Goal: Task Accomplishment & Management: Manage account settings

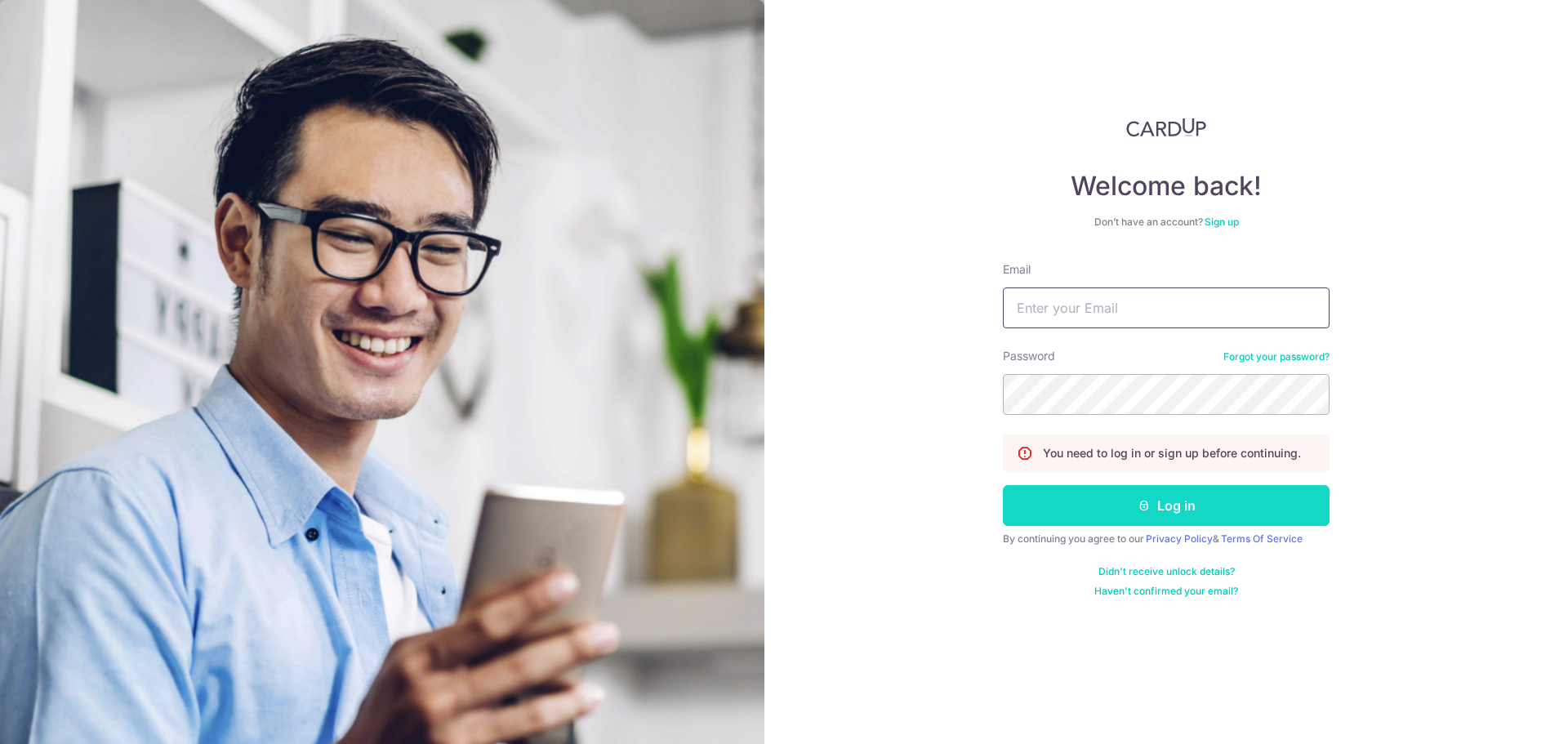
type input "[EMAIL_ADDRESS][DOMAIN_NAME]"
click at [1183, 492] on button "Log in" at bounding box center [1166, 506] width 327 height 41
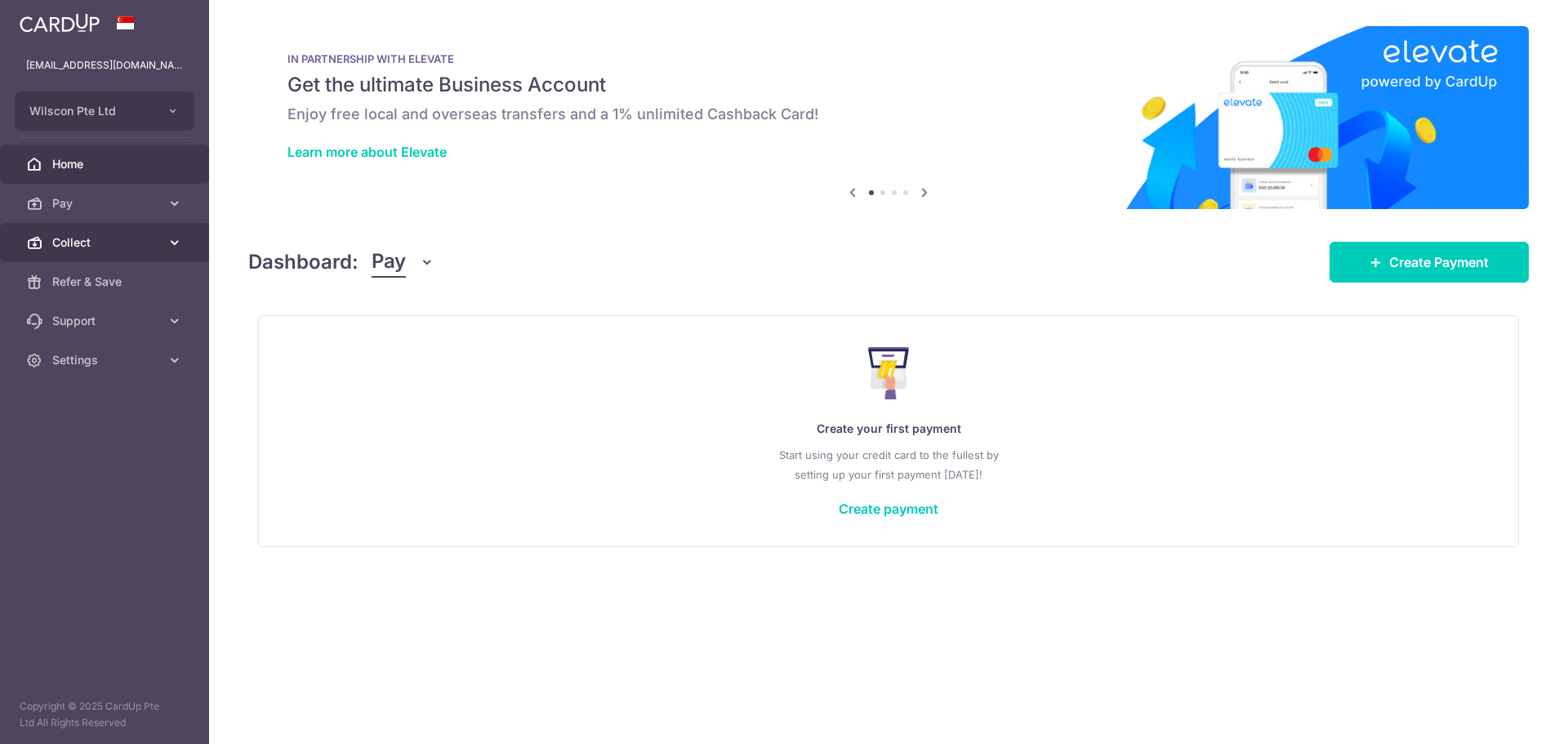
click at [154, 228] on link "Collect" at bounding box center [104, 243] width 209 height 39
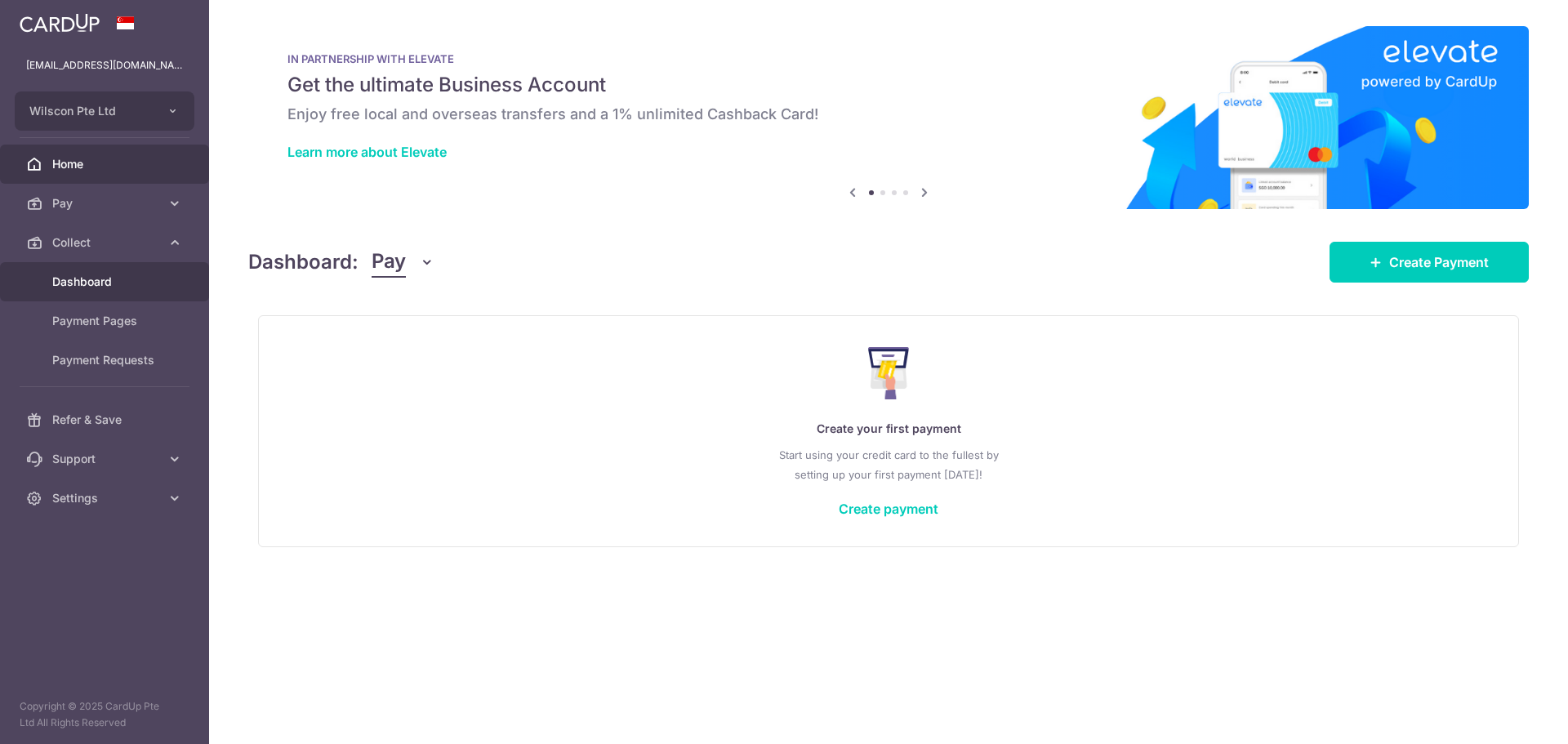
click at [135, 286] on span "Dashboard" at bounding box center [106, 282] width 108 height 16
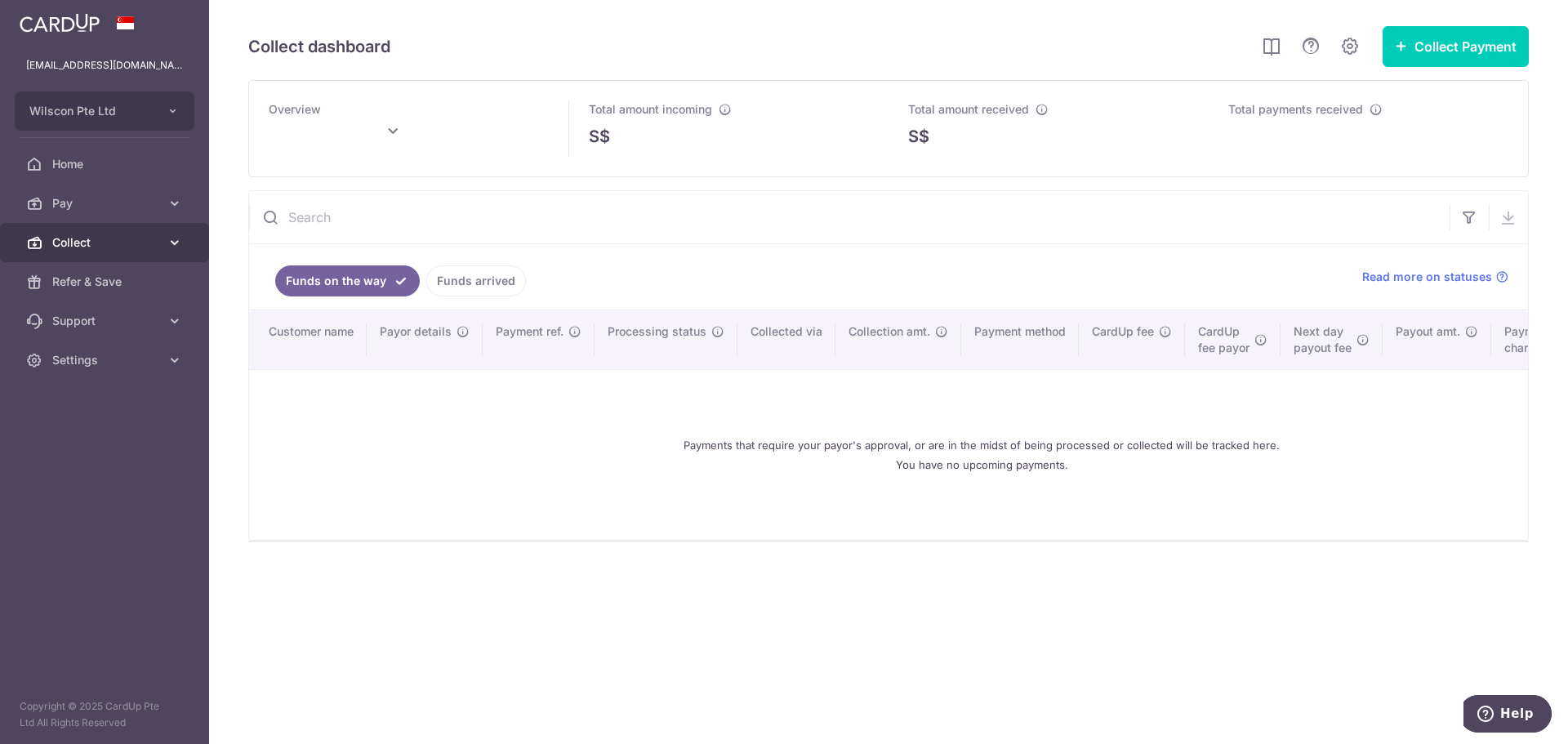
click at [157, 252] on link "Collect" at bounding box center [104, 243] width 209 height 39
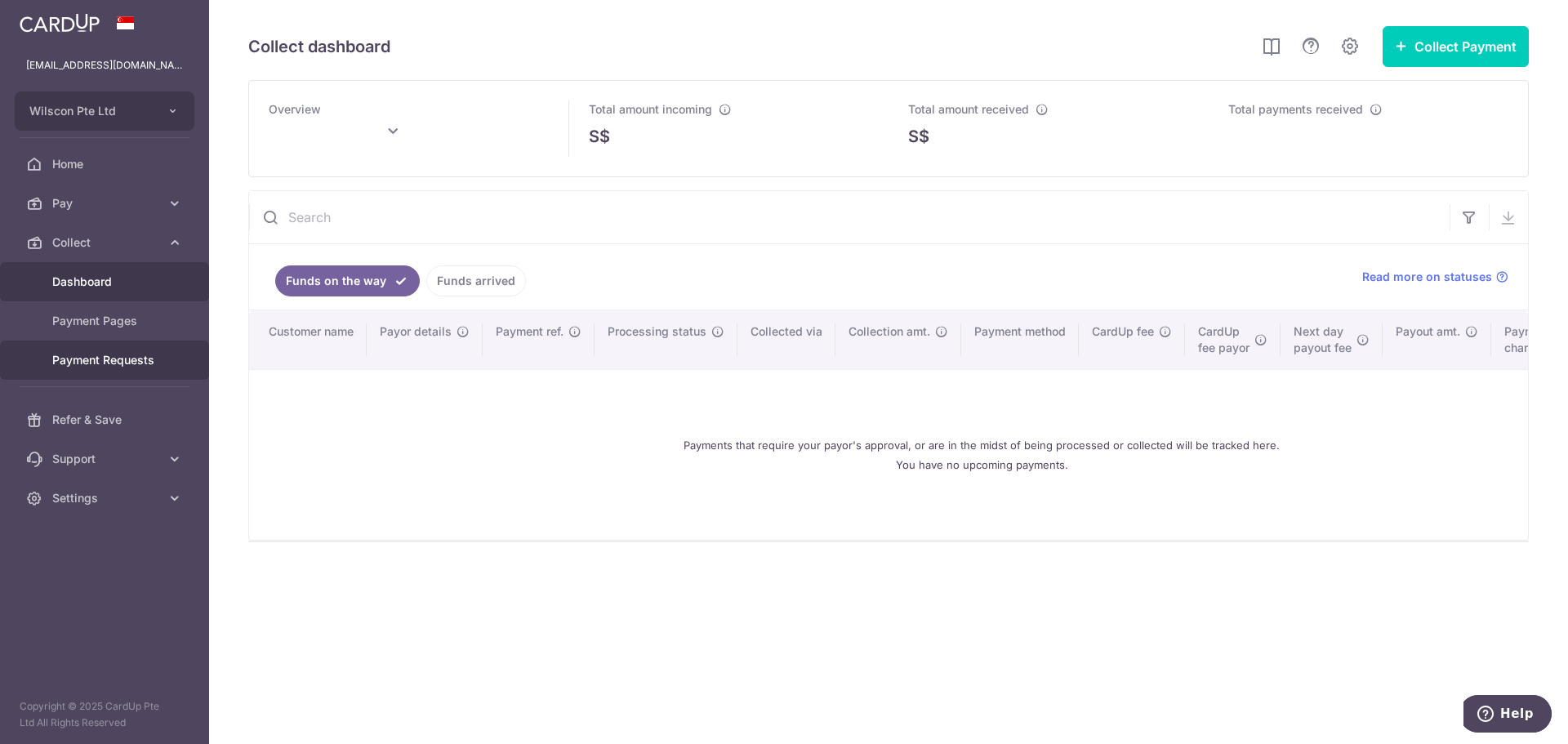
click at [139, 356] on span "Payment Requests" at bounding box center [106, 360] width 108 height 16
type input "[DATE]"
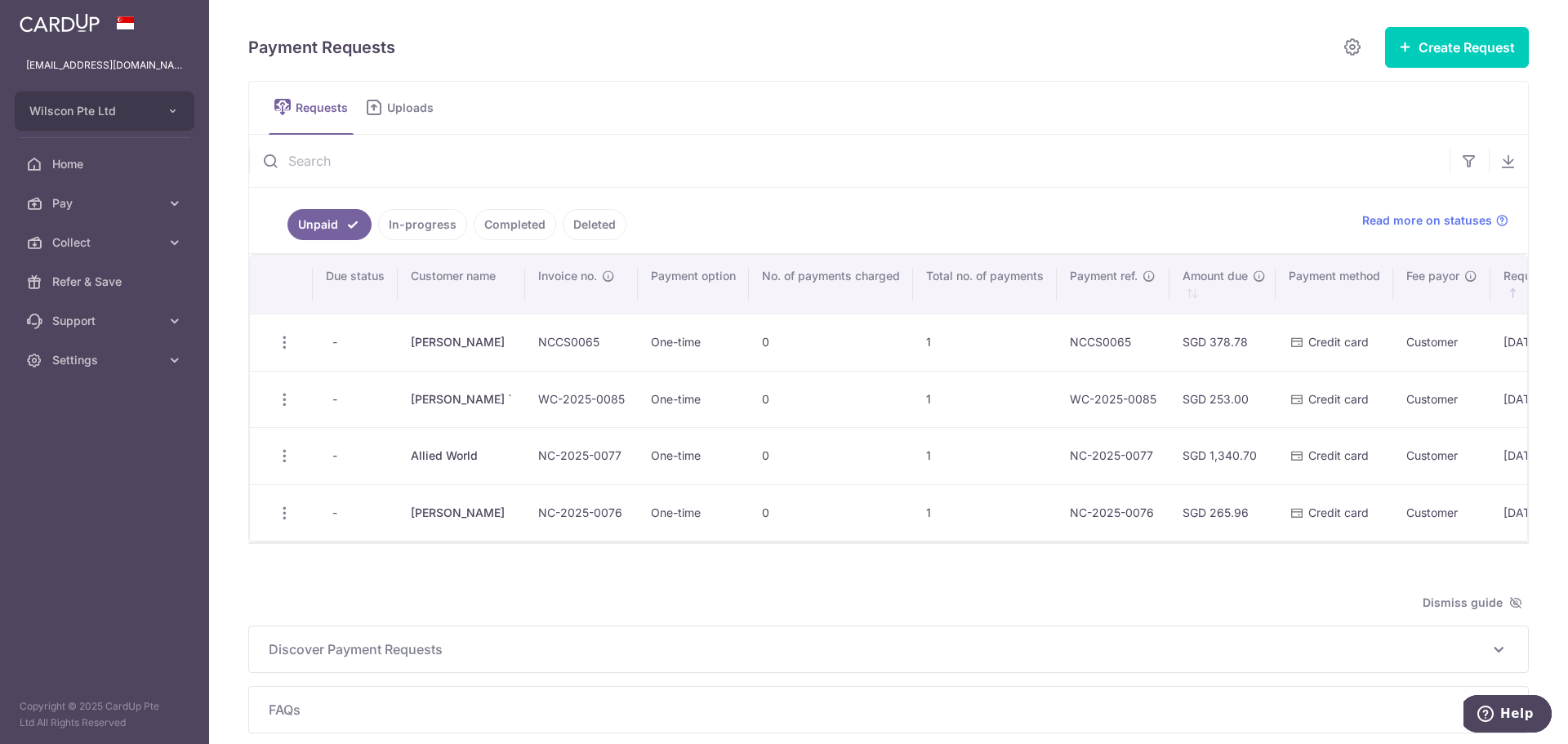
scroll to position [0, 587]
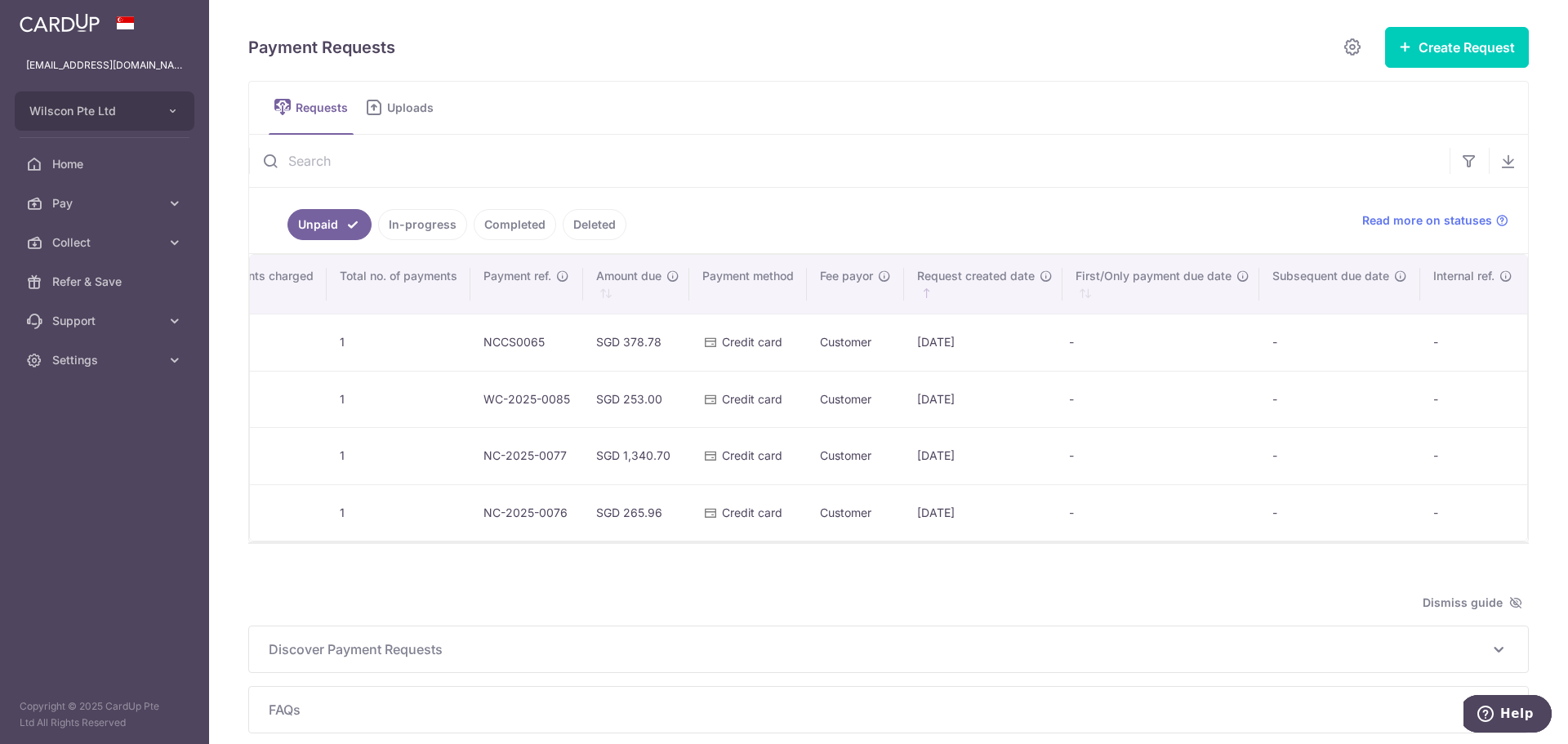
click at [1068, 361] on td "-" at bounding box center [1160, 342] width 196 height 57
